Goal: Task Accomplishment & Management: Manage account settings

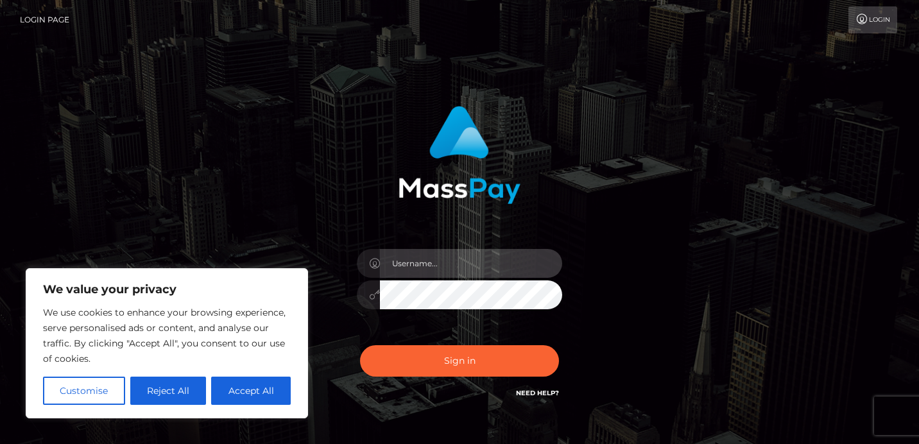
click at [460, 270] on input "text" at bounding box center [471, 263] width 182 height 29
type input "[EMAIL_ADDRESS][DOMAIN_NAME]"
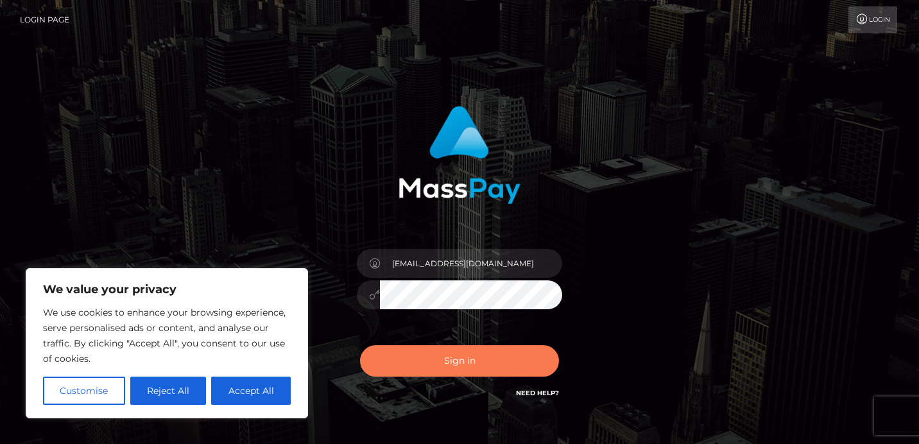
click at [478, 376] on button "Sign in" at bounding box center [459, 360] width 199 height 31
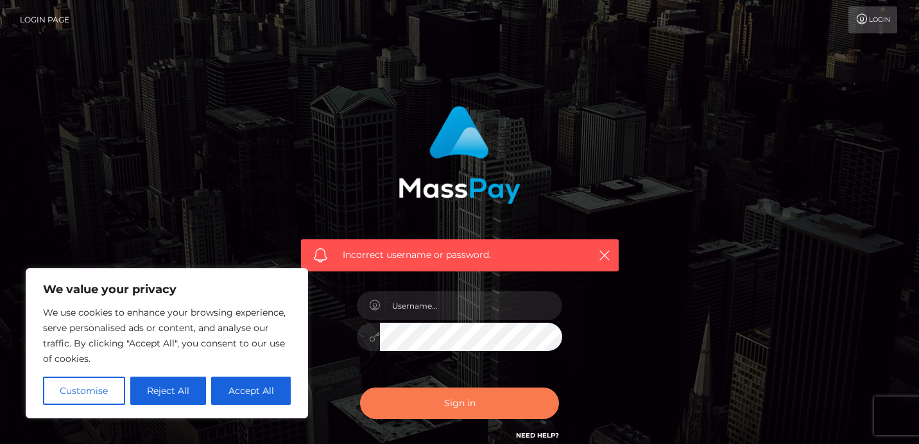
click at [457, 399] on button "Sign in" at bounding box center [459, 403] width 199 height 31
